Goal: Information Seeking & Learning: Find specific fact

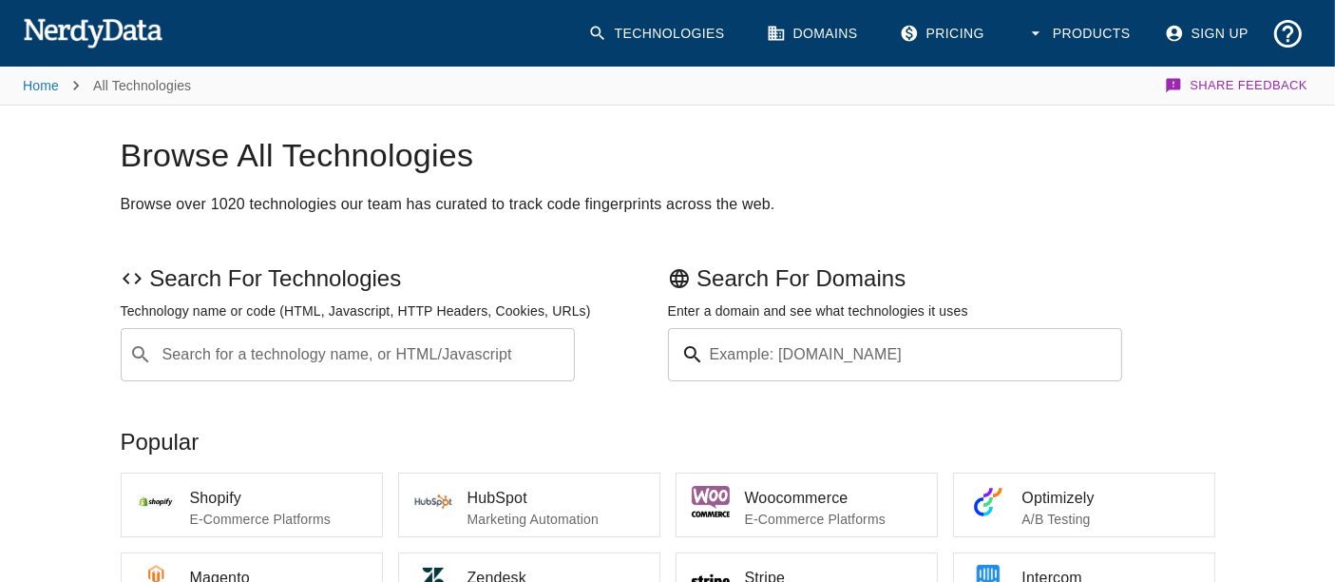
click at [297, 353] on div "Search for a technology name, or HTML/Javascript ​ Search for a technology name…" at bounding box center [348, 354] width 455 height 53
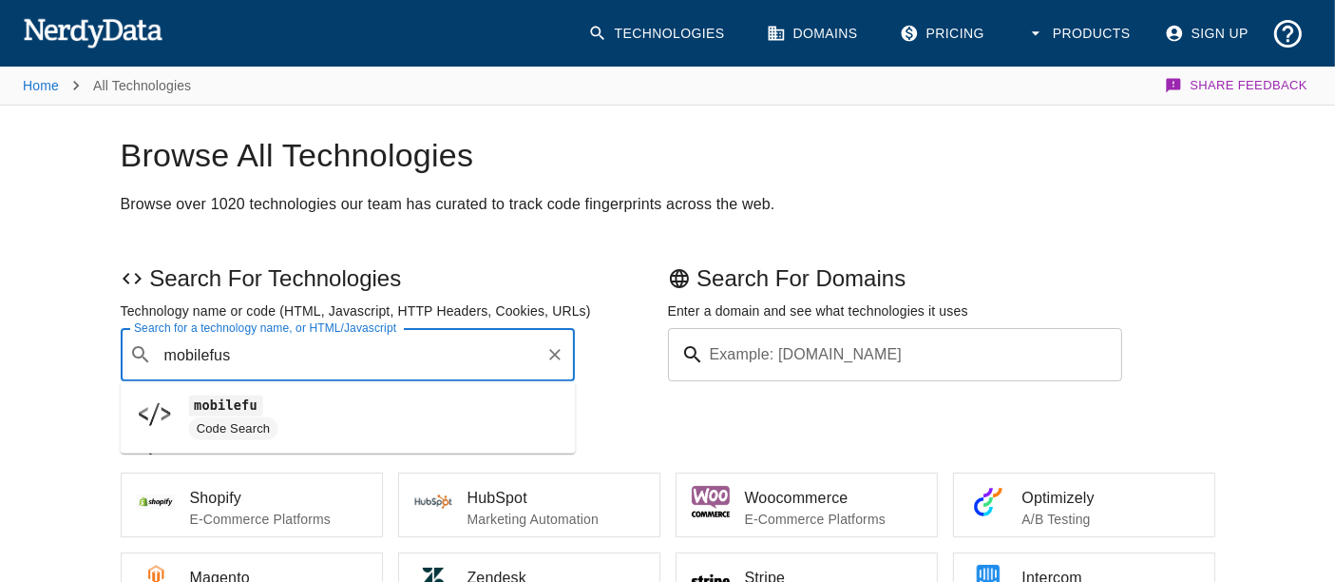
type input "mobilefuse"
drag, startPoint x: 318, startPoint y: 368, endPoint x: 59, endPoint y: 377, distance: 259.6
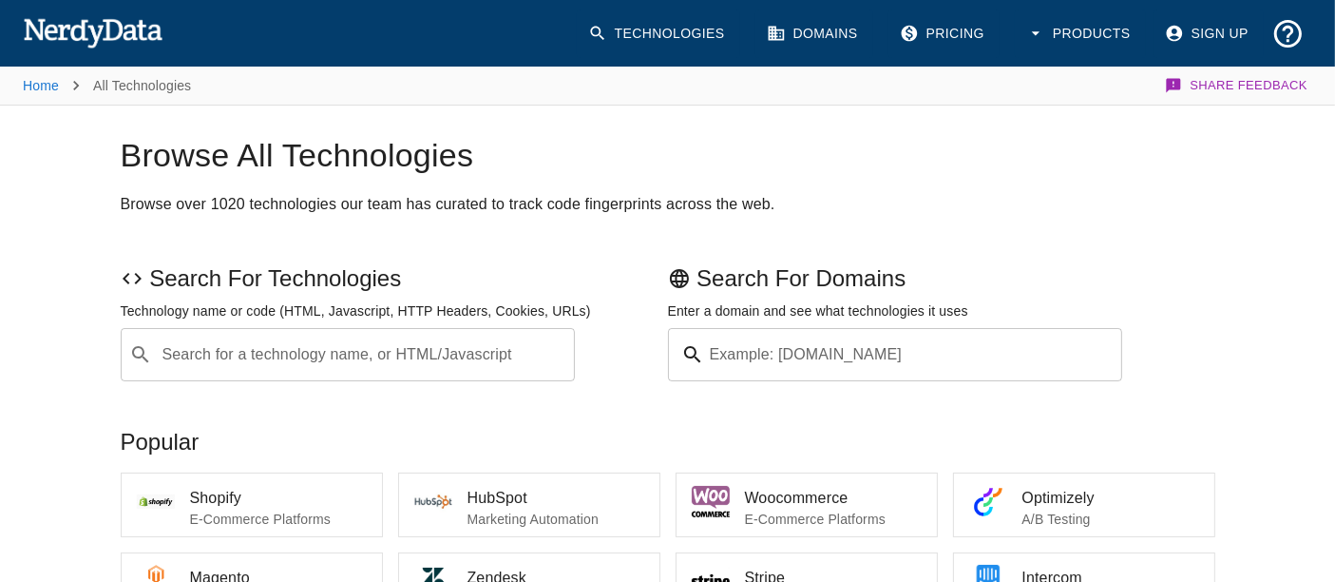
click at [707, 359] on div "Example: [DOMAIN_NAME]" at bounding box center [895, 354] width 455 height 53
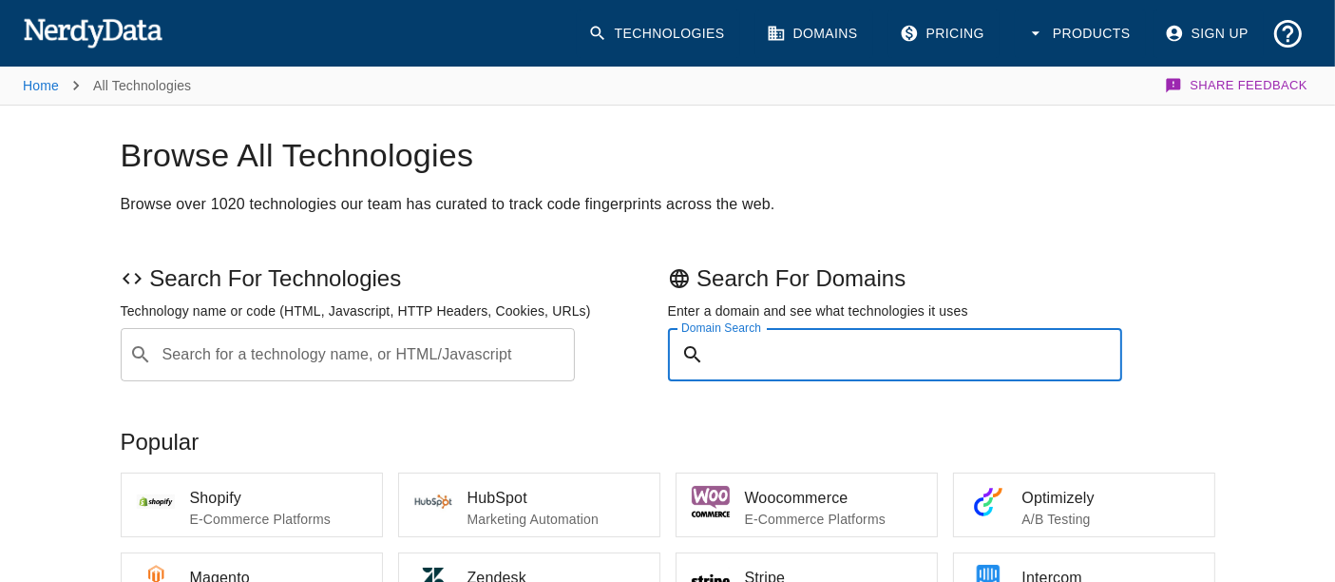
paste input "mobilefuse"
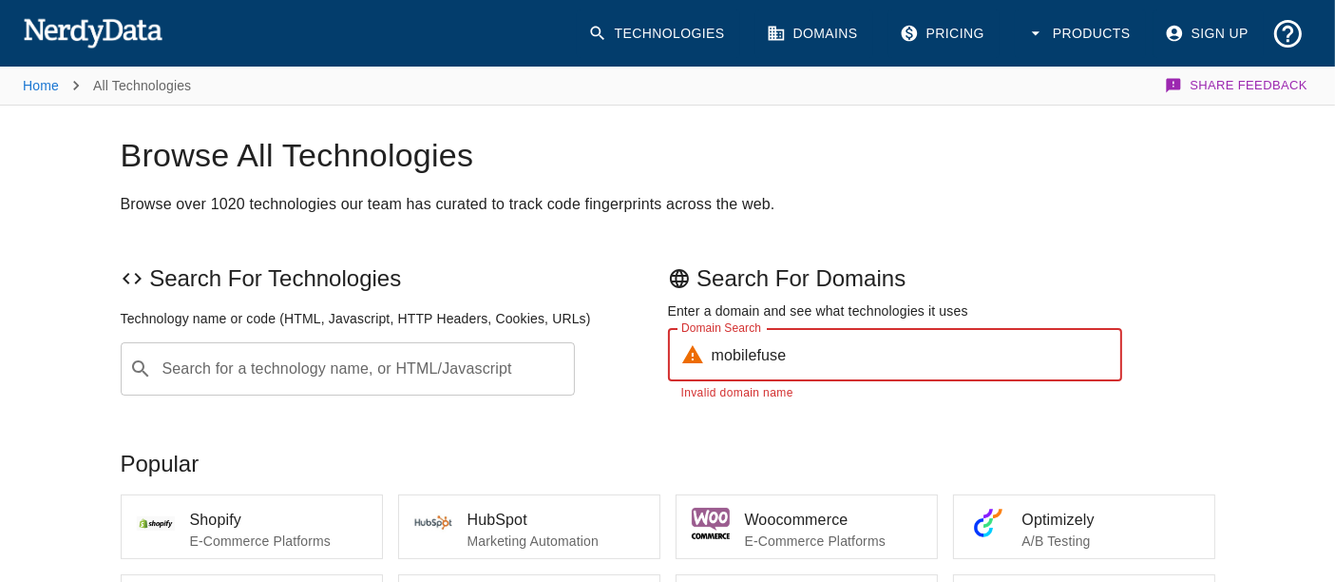
type input "mobilefuse"
